Goal: Information Seeking & Learning: Learn about a topic

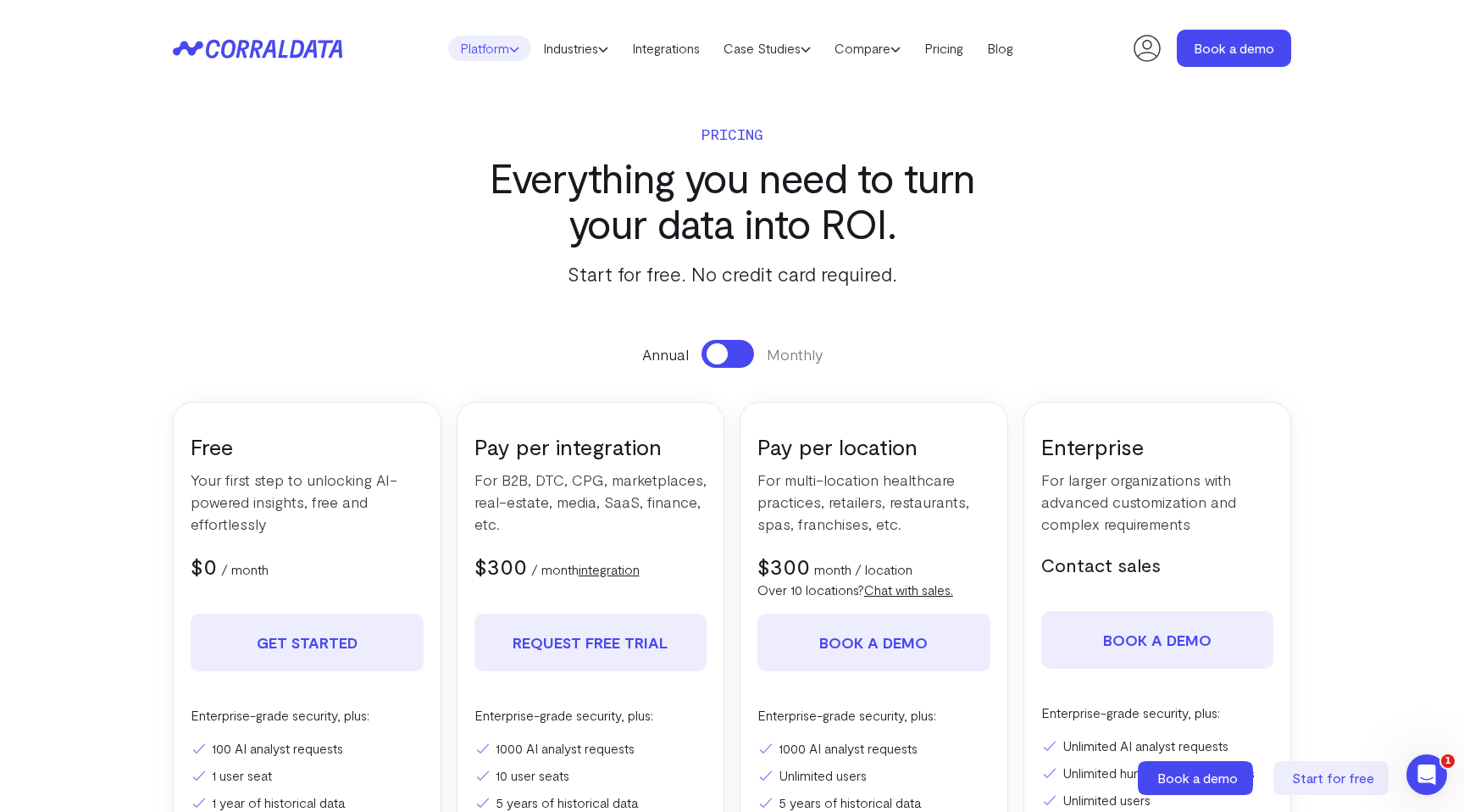
click at [495, 55] on link "Platform" at bounding box center [490, 48] width 83 height 26
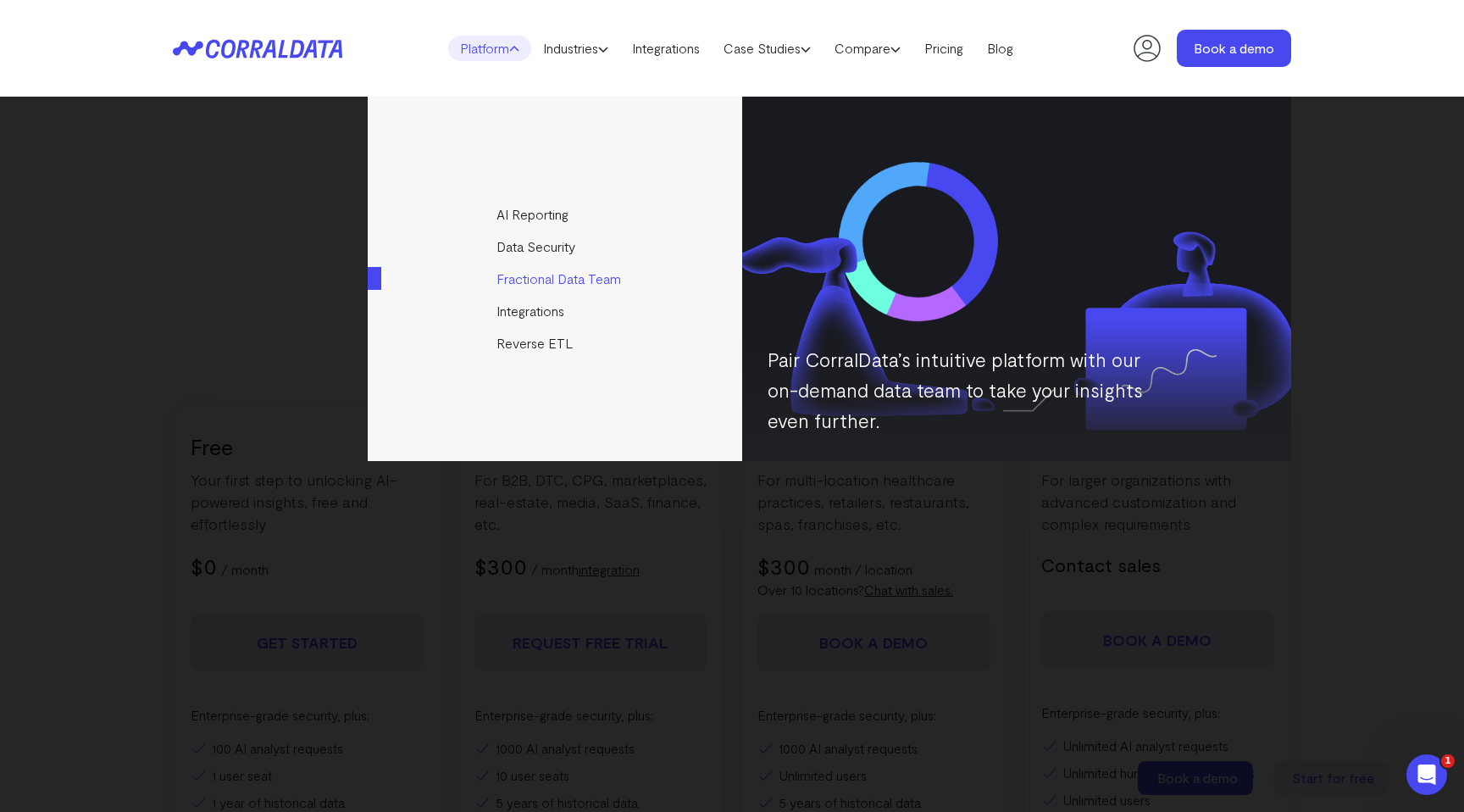
click at [572, 273] on link "Fractional Data Team" at bounding box center [556, 279] width 377 height 33
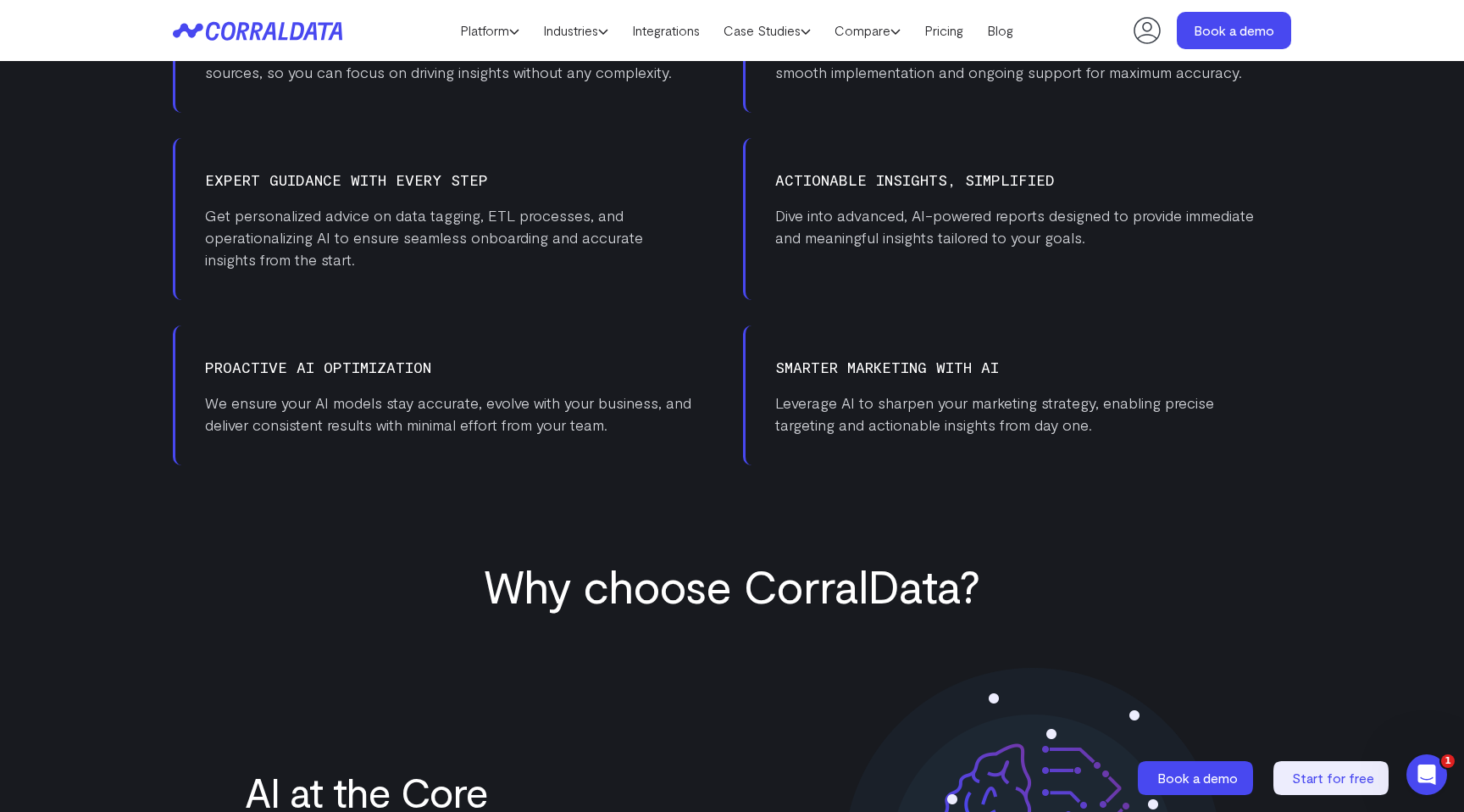
scroll to position [846, 0]
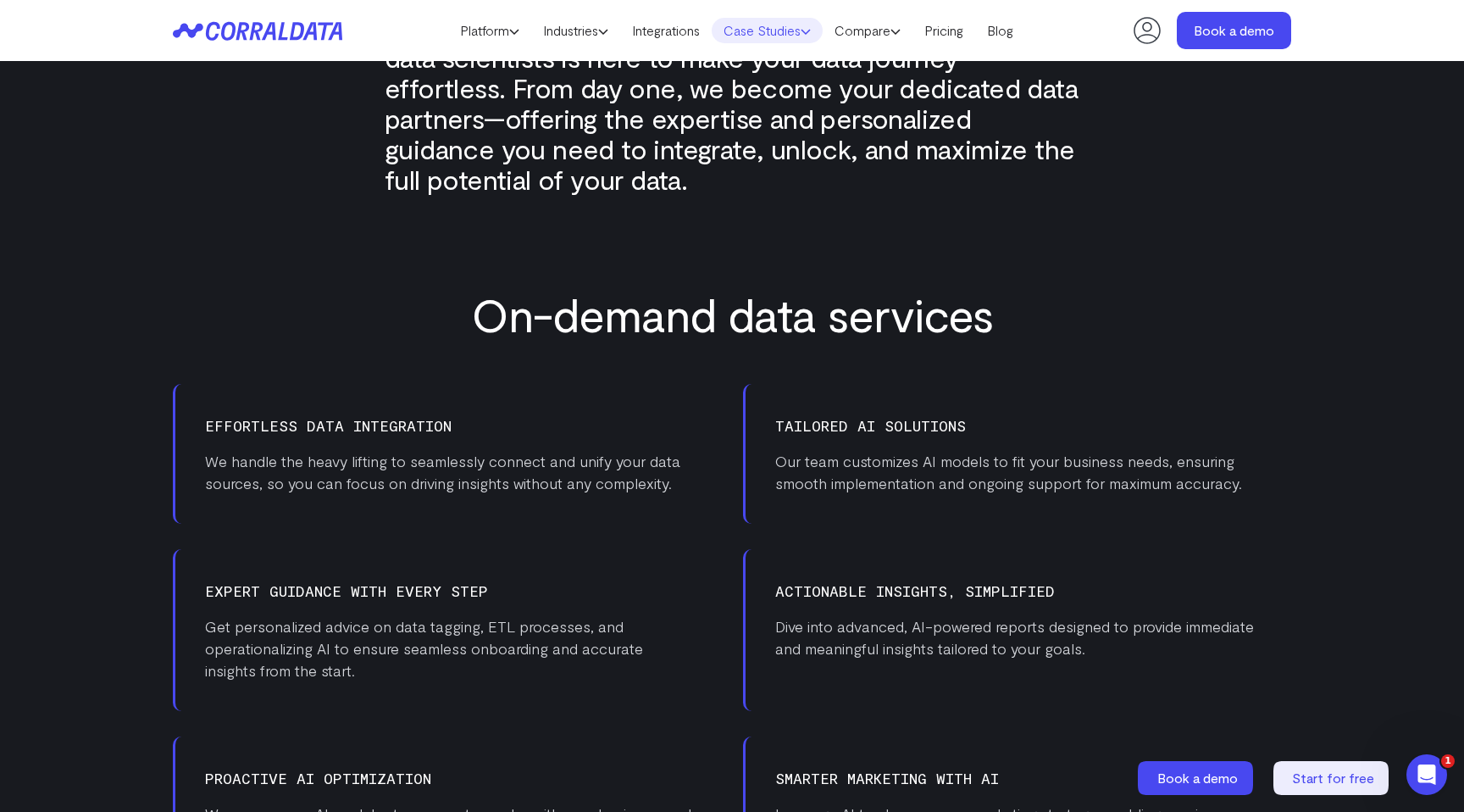
click at [779, 33] on link "Case Studies" at bounding box center [767, 31] width 111 height 26
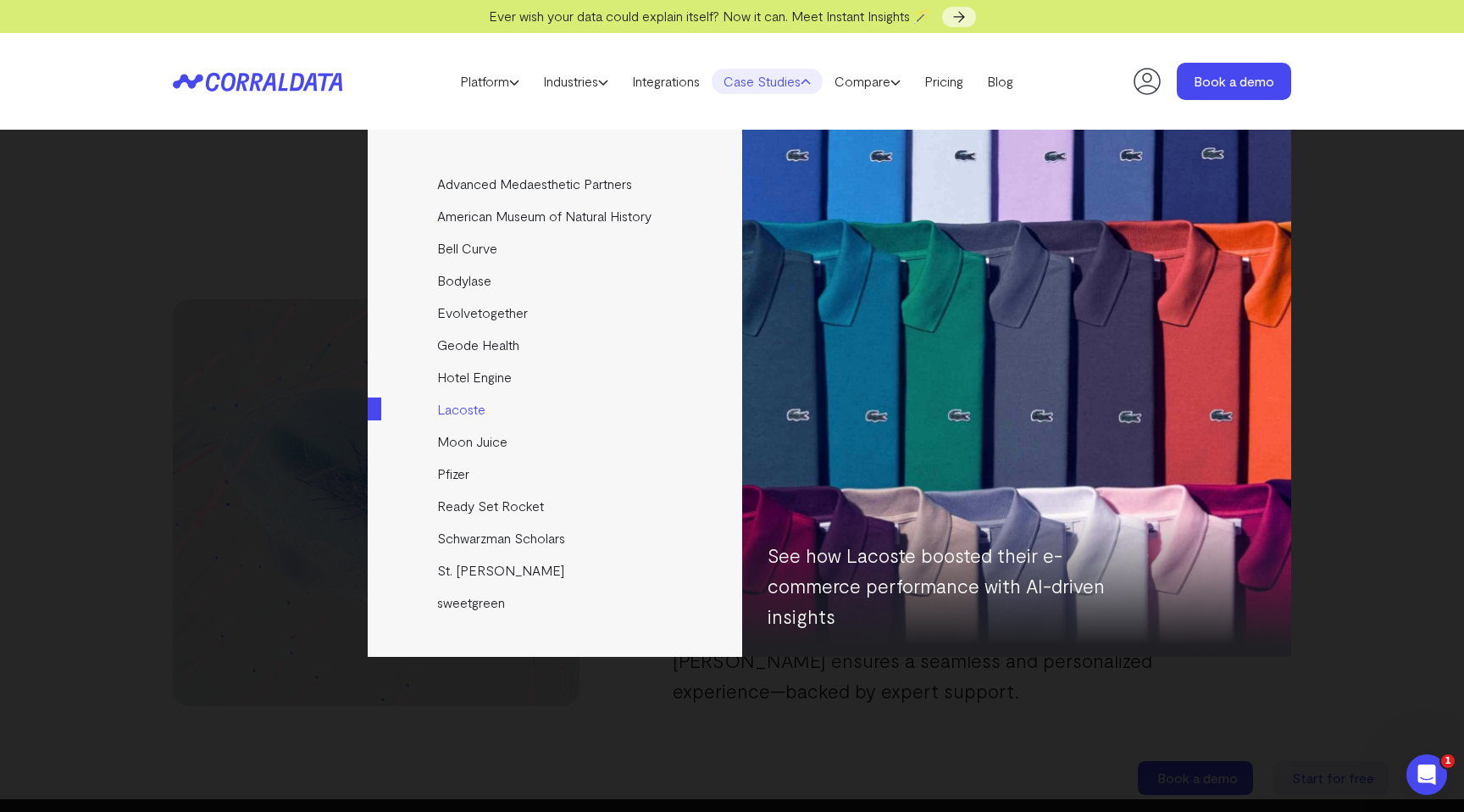
click at [461, 410] on link "Lacoste" at bounding box center [556, 409] width 377 height 33
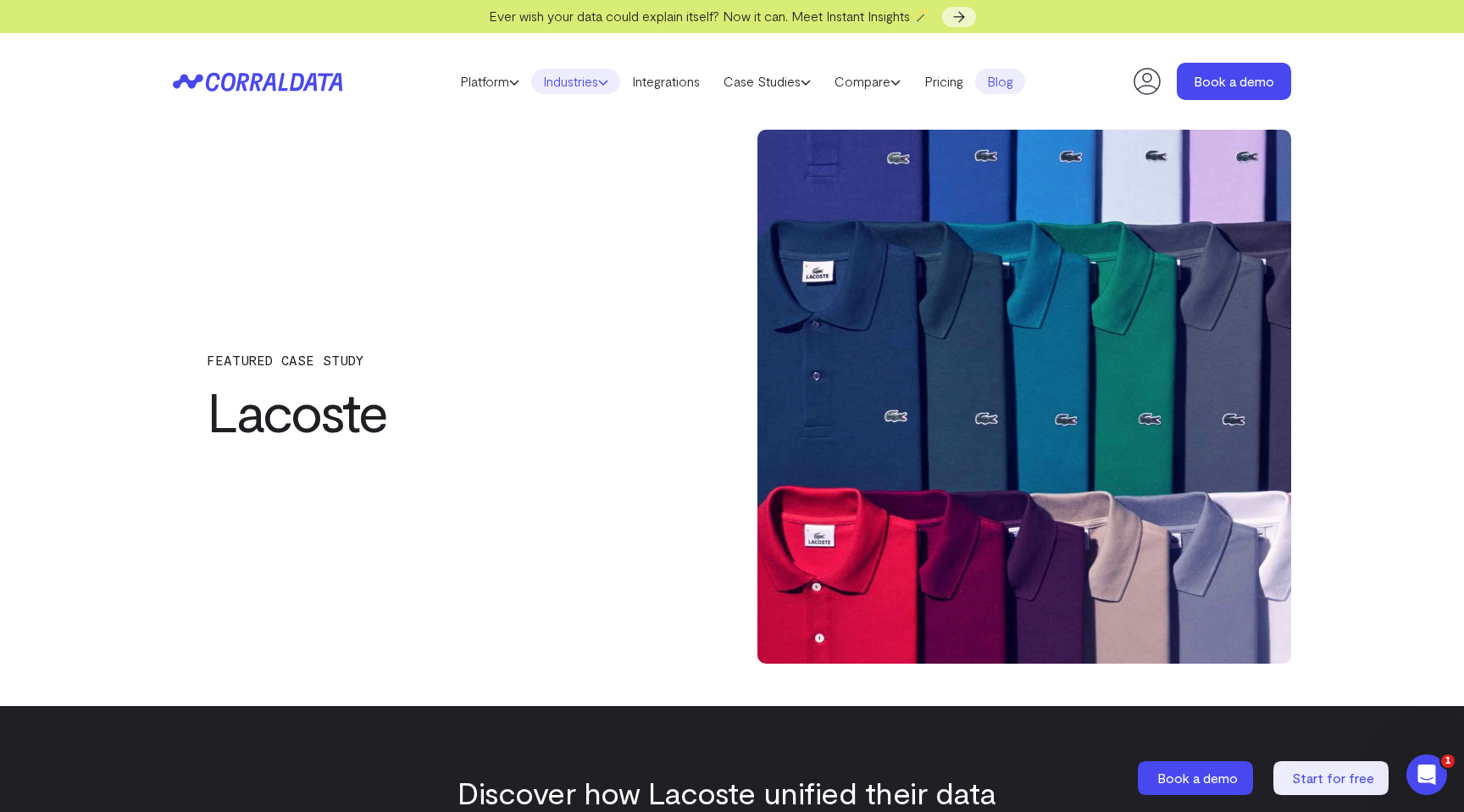
click at [568, 81] on link "Industries" at bounding box center [575, 81] width 89 height 26
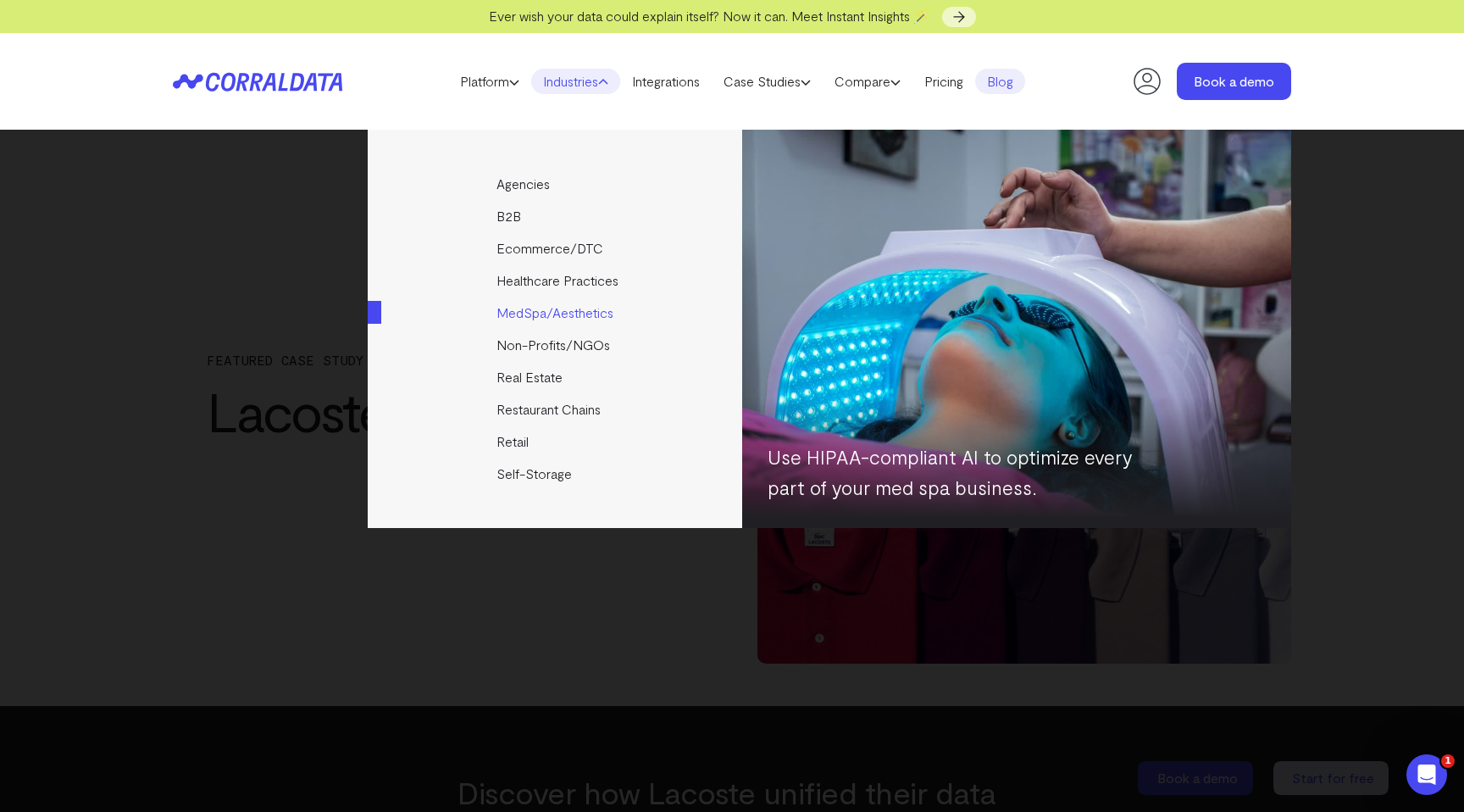
click at [553, 314] on link "MedSpa/Aesthetics" at bounding box center [556, 313] width 377 height 33
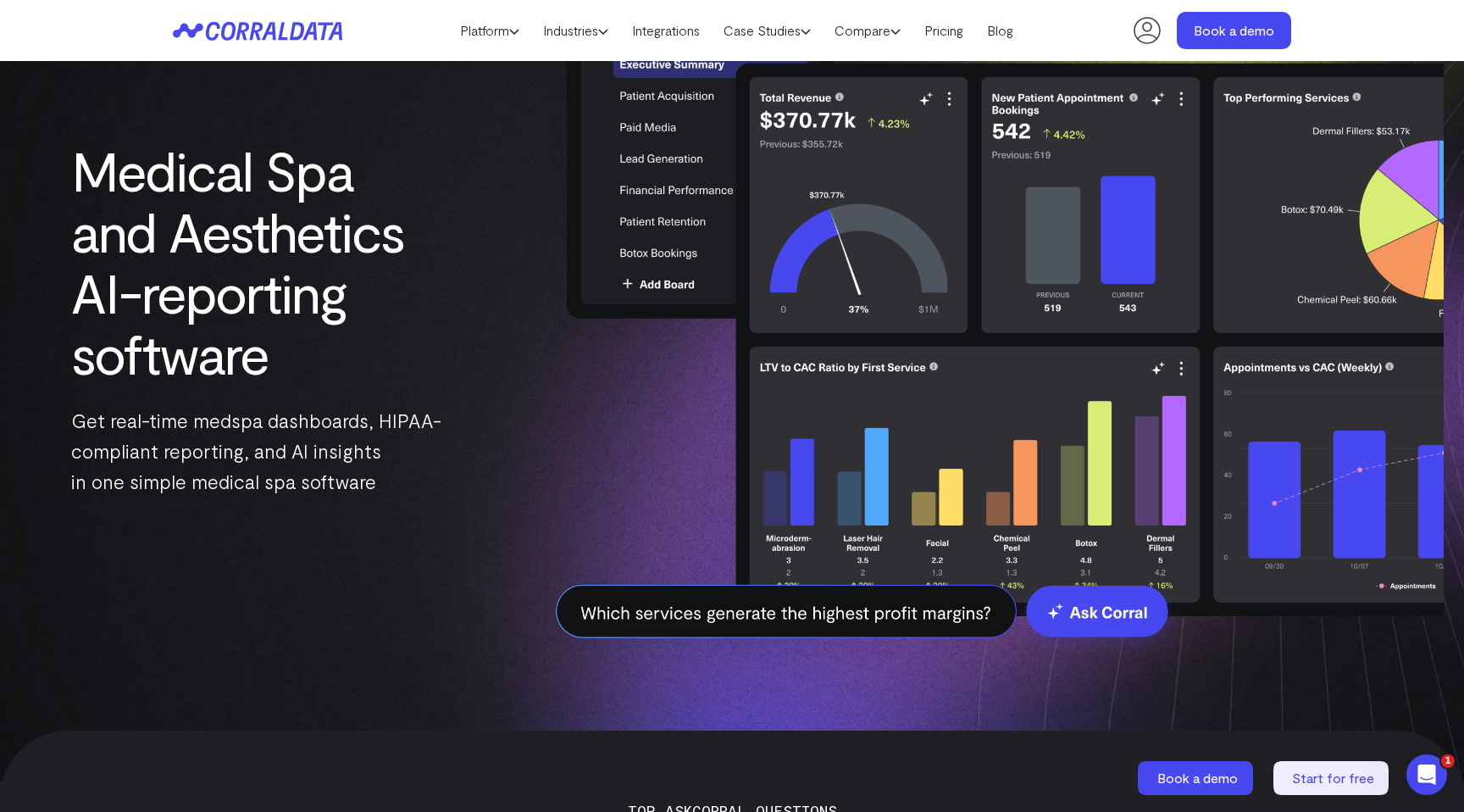
scroll to position [125, 0]
